Goal: Information Seeking & Learning: Check status

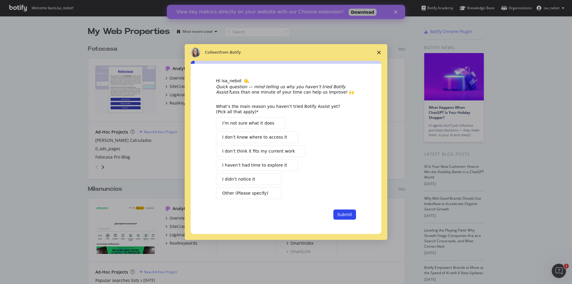
click at [379, 53] on icon "Close survey" at bounding box center [379, 53] width 4 height 4
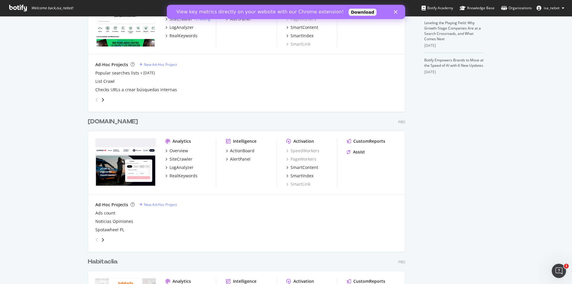
scroll to position [208, 0]
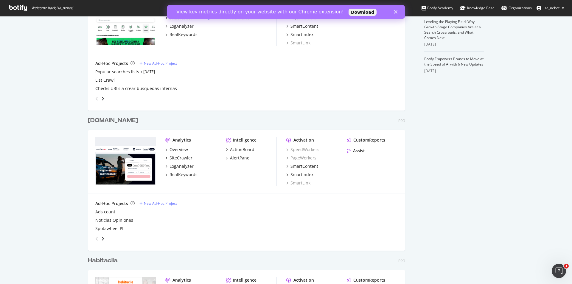
click at [136, 161] on img "grid" at bounding box center [125, 161] width 60 height 48
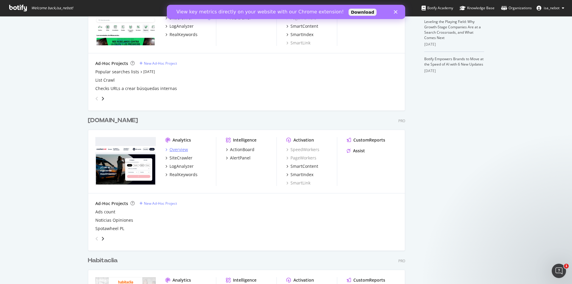
click at [180, 148] on div "Overview" at bounding box center [178, 150] width 18 height 6
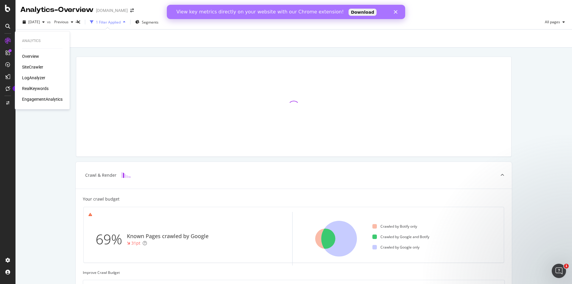
click at [46, 86] on div "RealKeywords" at bounding box center [35, 88] width 27 height 6
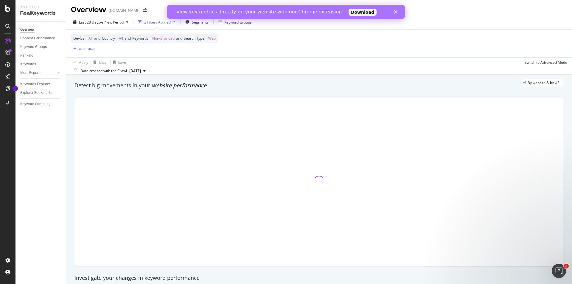
drag, startPoint x: 392, startPoint y: 13, endPoint x: 396, endPoint y: 13, distance: 4.5
click at [396, 13] on div "View key metrics directly on your website with our Chrome extension! Download" at bounding box center [286, 12] width 238 height 10
click at [396, 13] on polygon "Close" at bounding box center [396, 12] width 4 height 4
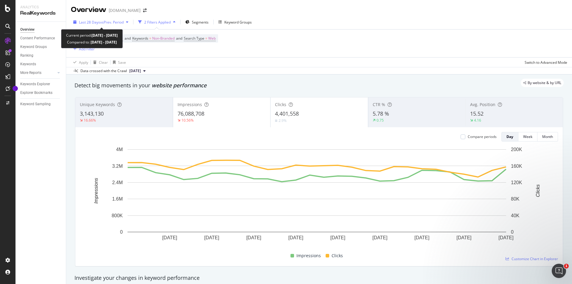
click at [107, 22] on span "vs Prev. Period" at bounding box center [112, 22] width 24 height 5
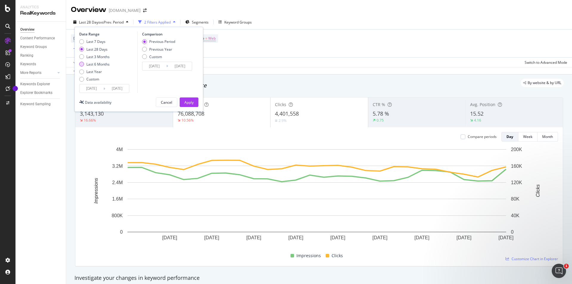
click at [99, 64] on div "Last 6 Months" at bounding box center [97, 64] width 23 height 5
type input "[DATE]"
click at [189, 99] on div "Apply" at bounding box center [188, 102] width 9 height 9
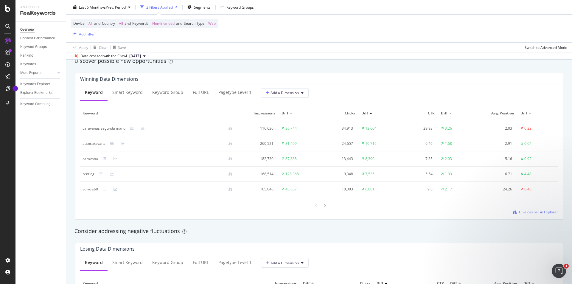
scroll to position [536, 0]
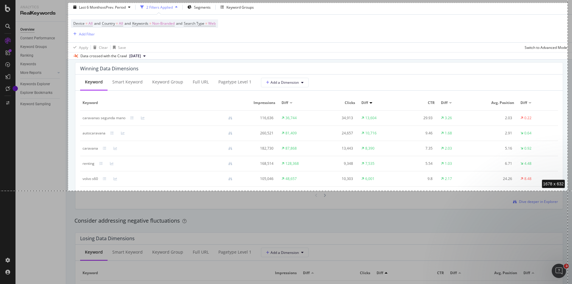
drag, startPoint x: 68, startPoint y: 3, endPoint x: 568, endPoint y: 191, distance: 534.0
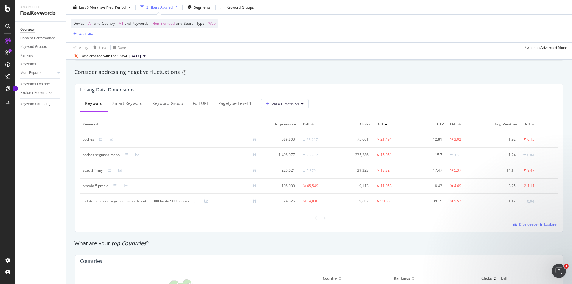
scroll to position [685, 0]
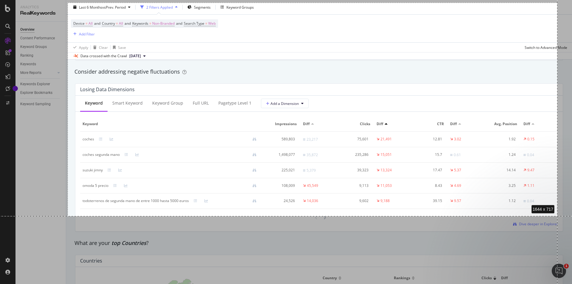
drag, startPoint x: 68, startPoint y: 3, endPoint x: 557, endPoint y: 216, distance: 534.1
